Goal: Obtain resource: Obtain resource

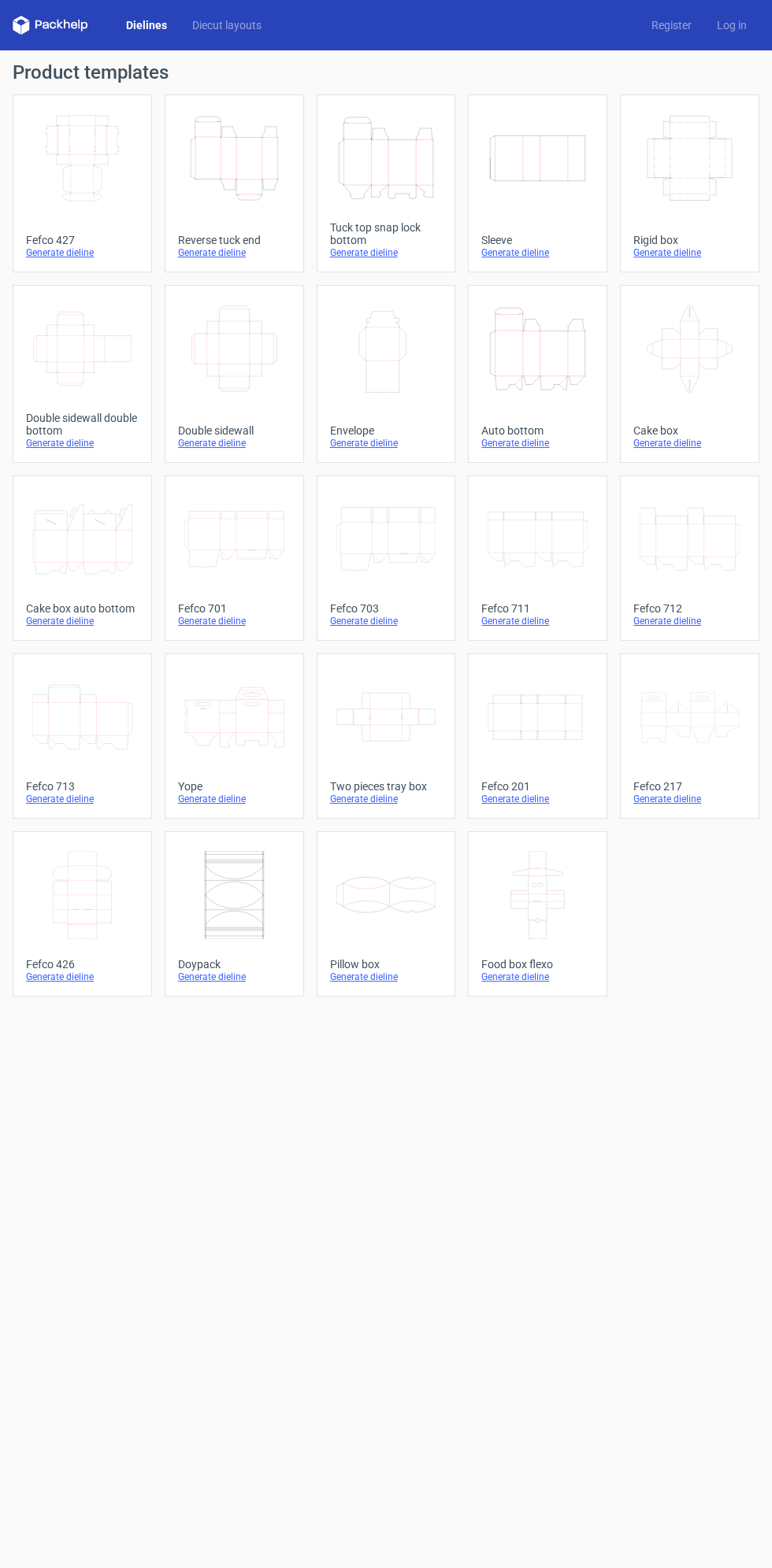
click at [84, 200] on icon "Width Depth Height" at bounding box center [82, 159] width 100 height 88
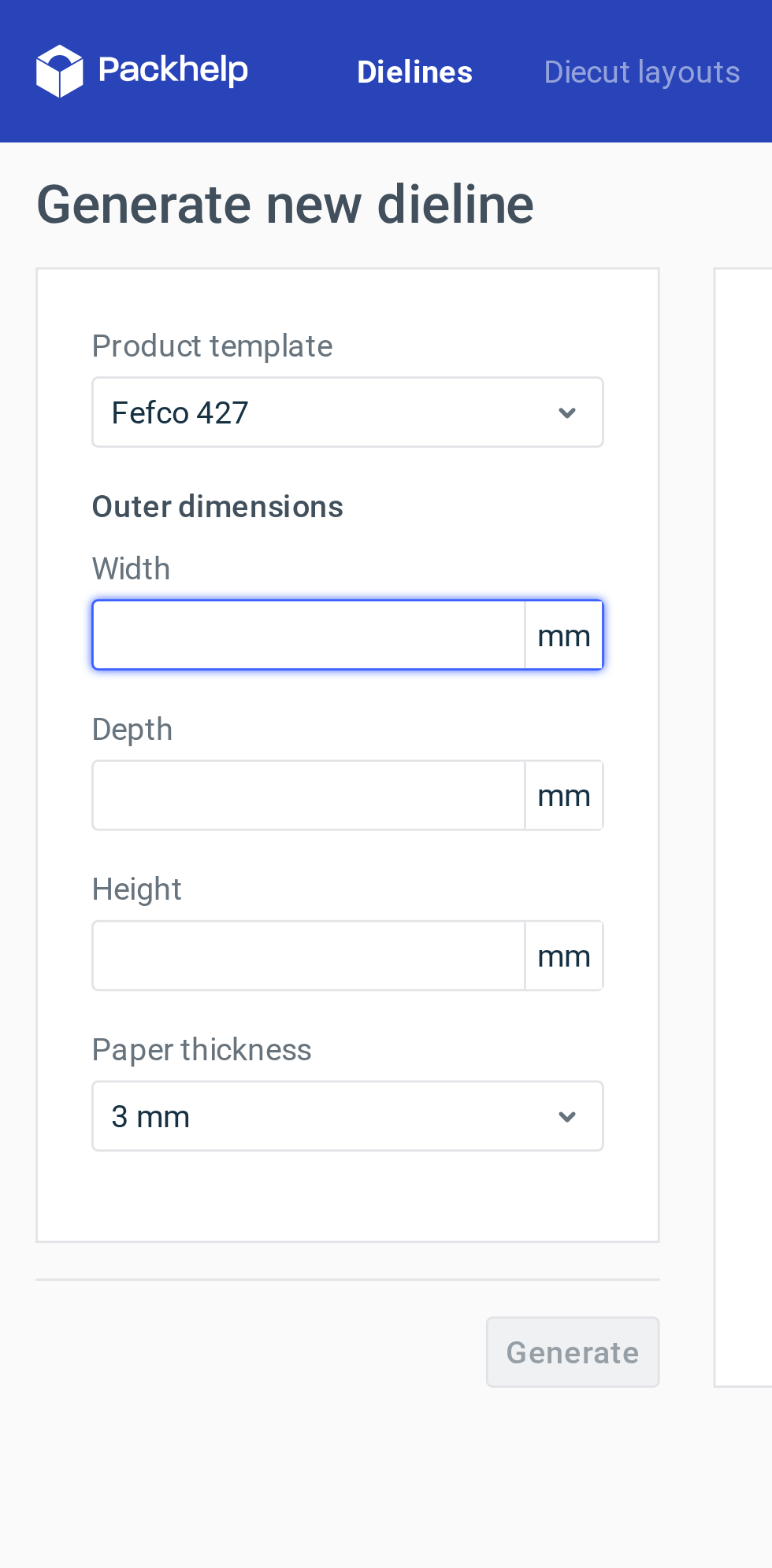
click at [59, 220] on input "text" at bounding box center [122, 225] width 181 height 25
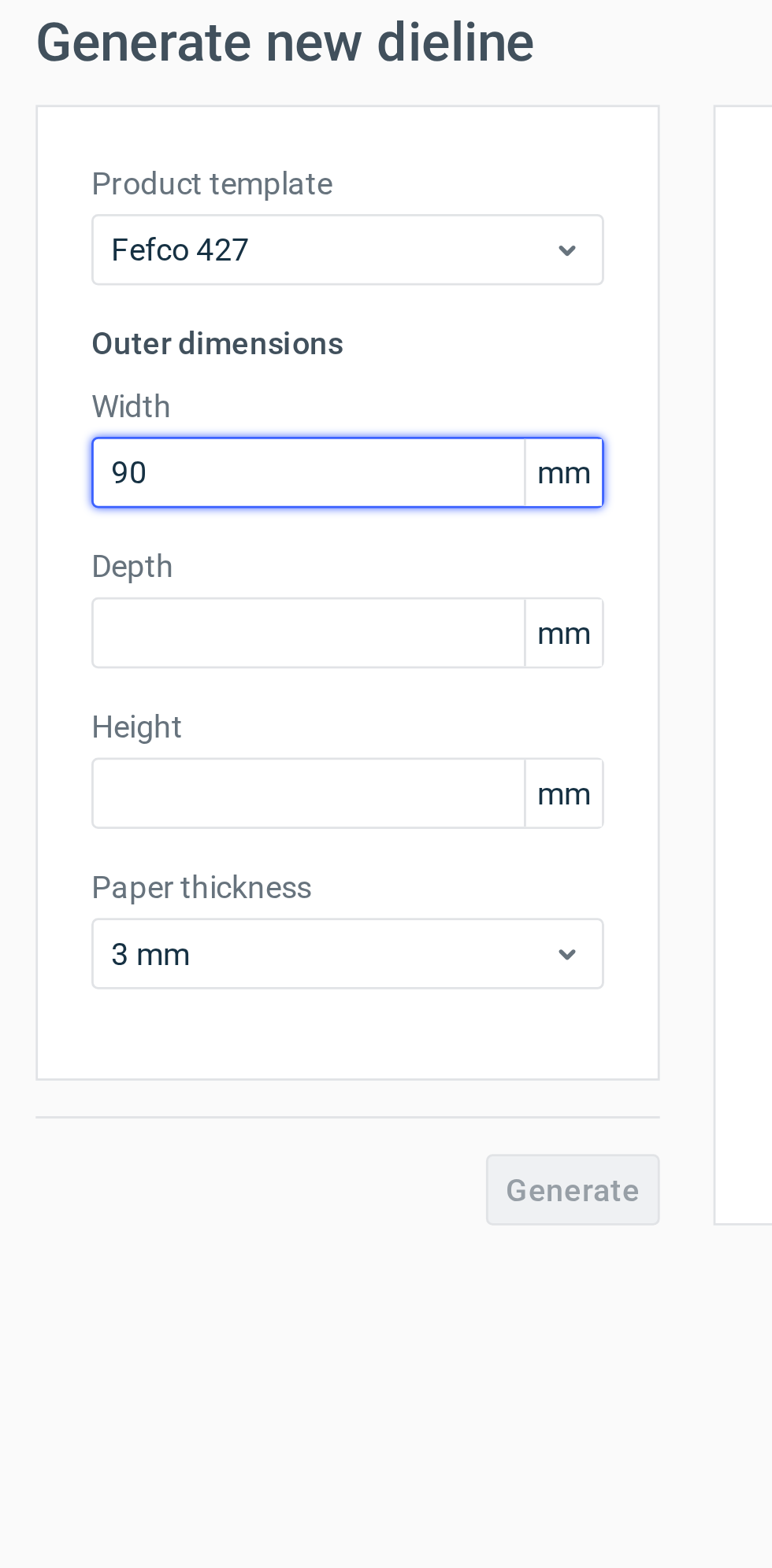
type input "90"
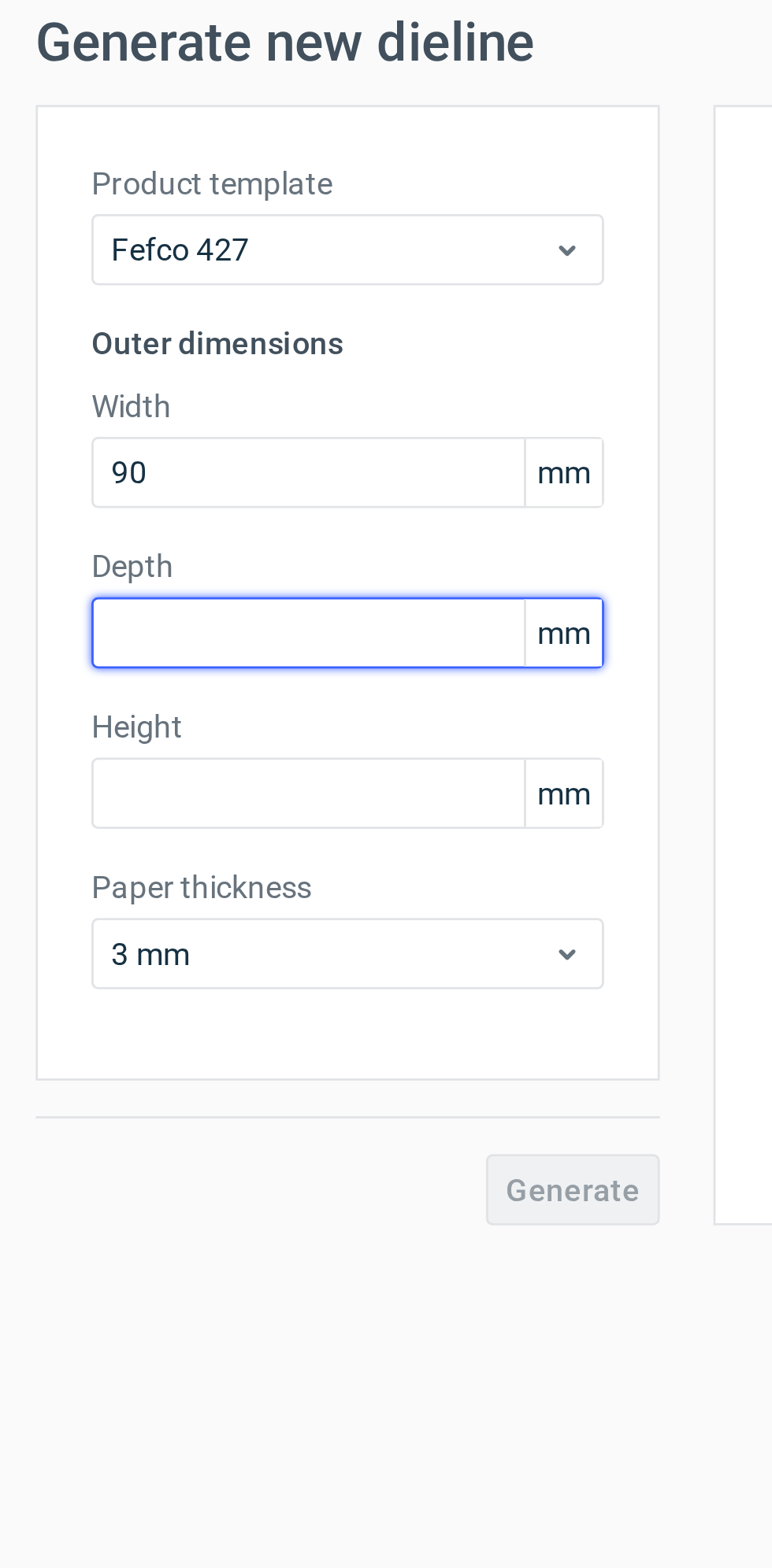
click at [63, 284] on input "text" at bounding box center [122, 281] width 181 height 25
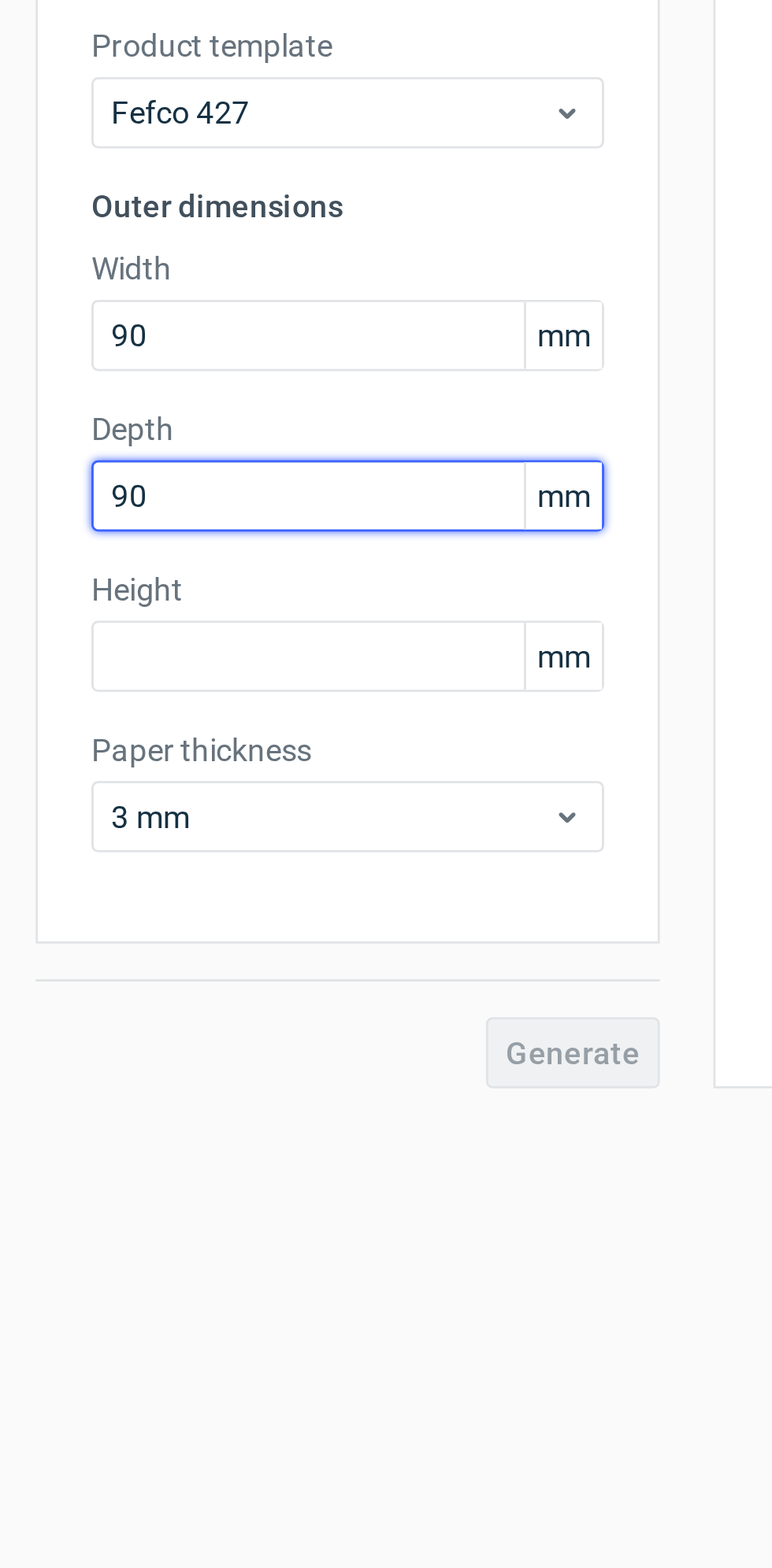
type input "90"
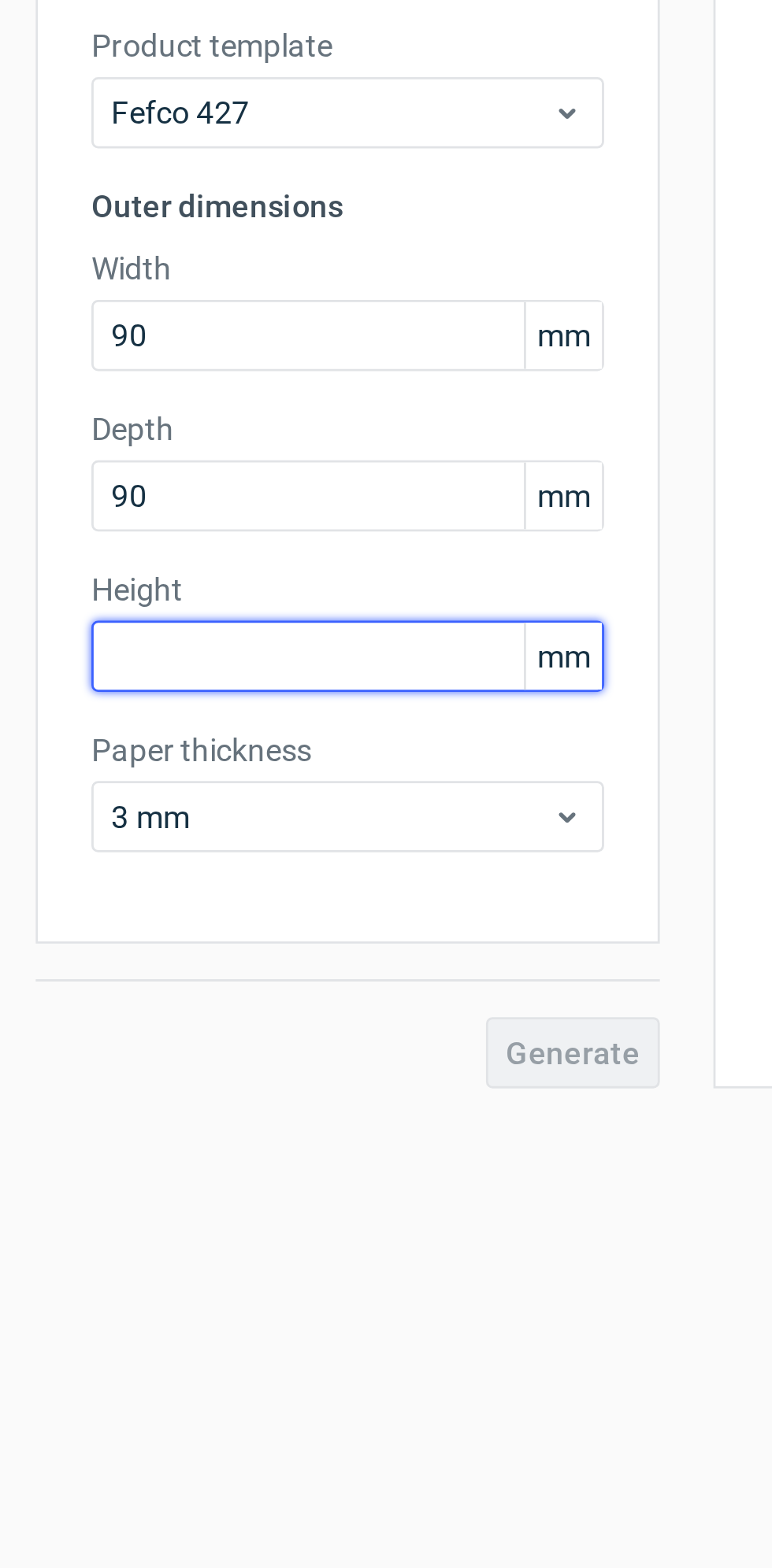
click at [63, 342] on input "text" at bounding box center [122, 338] width 181 height 25
type input "180"
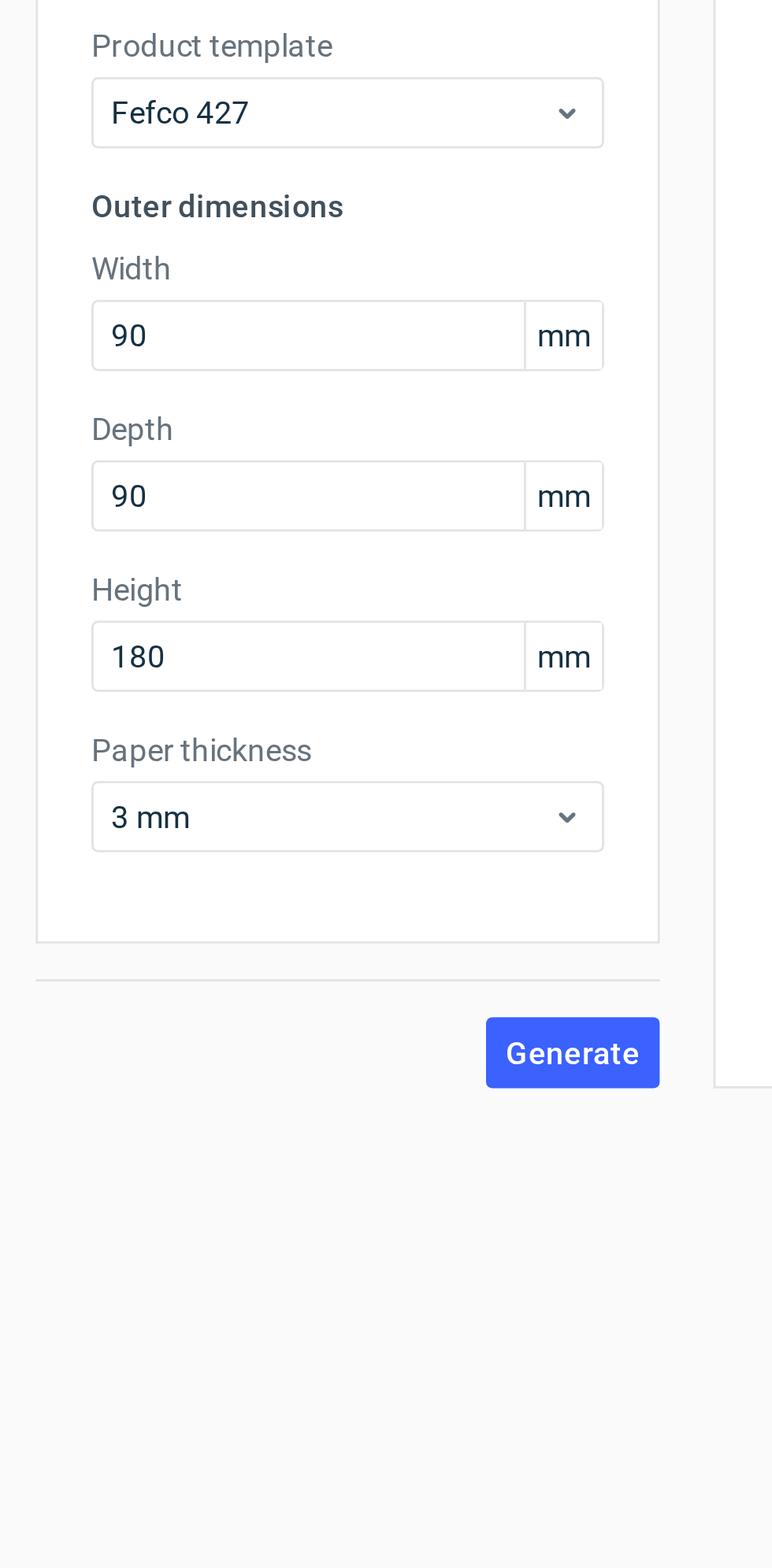
click at [213, 488] on button "Generate" at bounding box center [202, 478] width 61 height 25
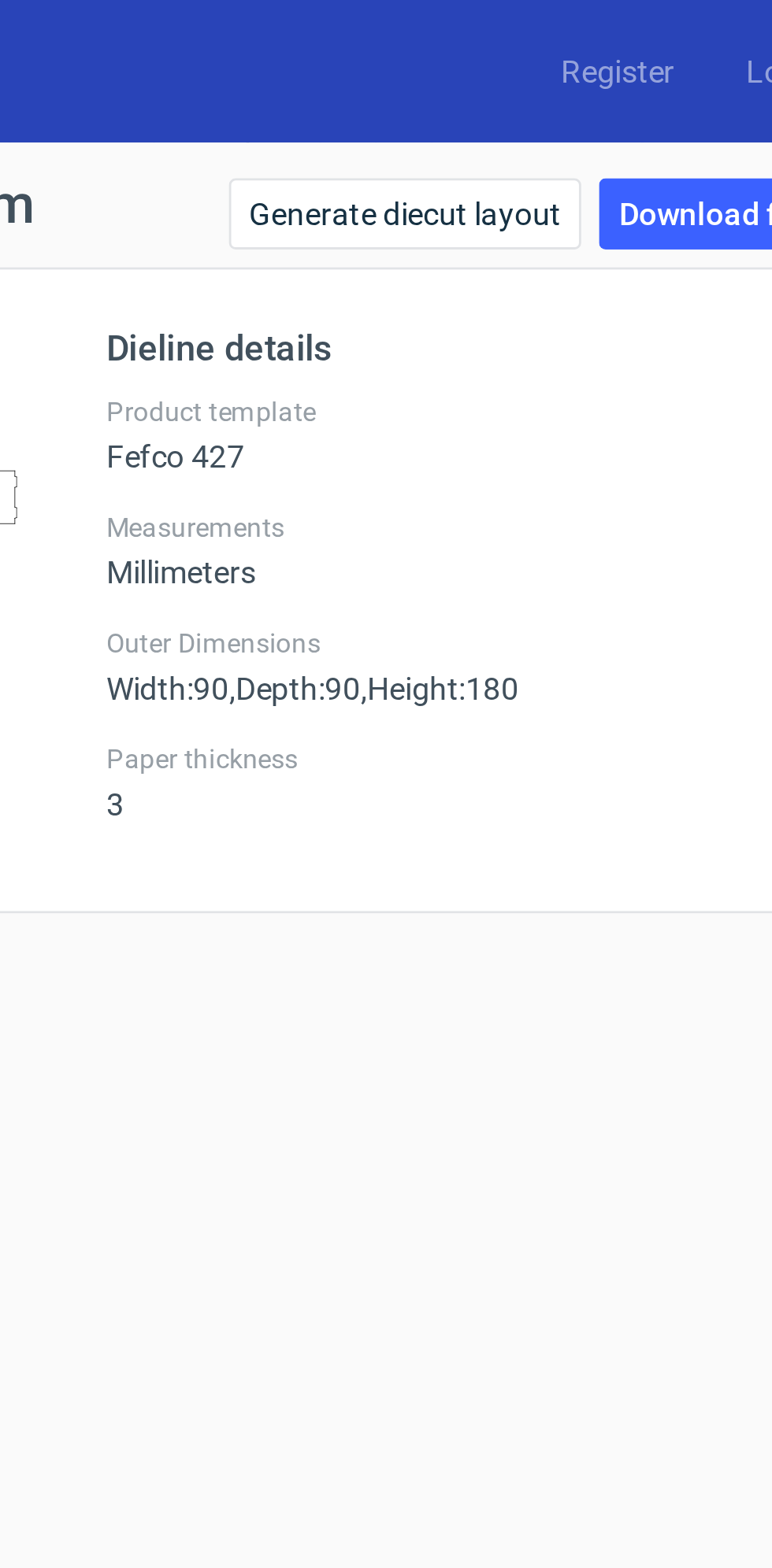
click at [697, 65] on link "Download file" at bounding box center [705, 75] width 82 height 25
